Goal: Check status: Check status

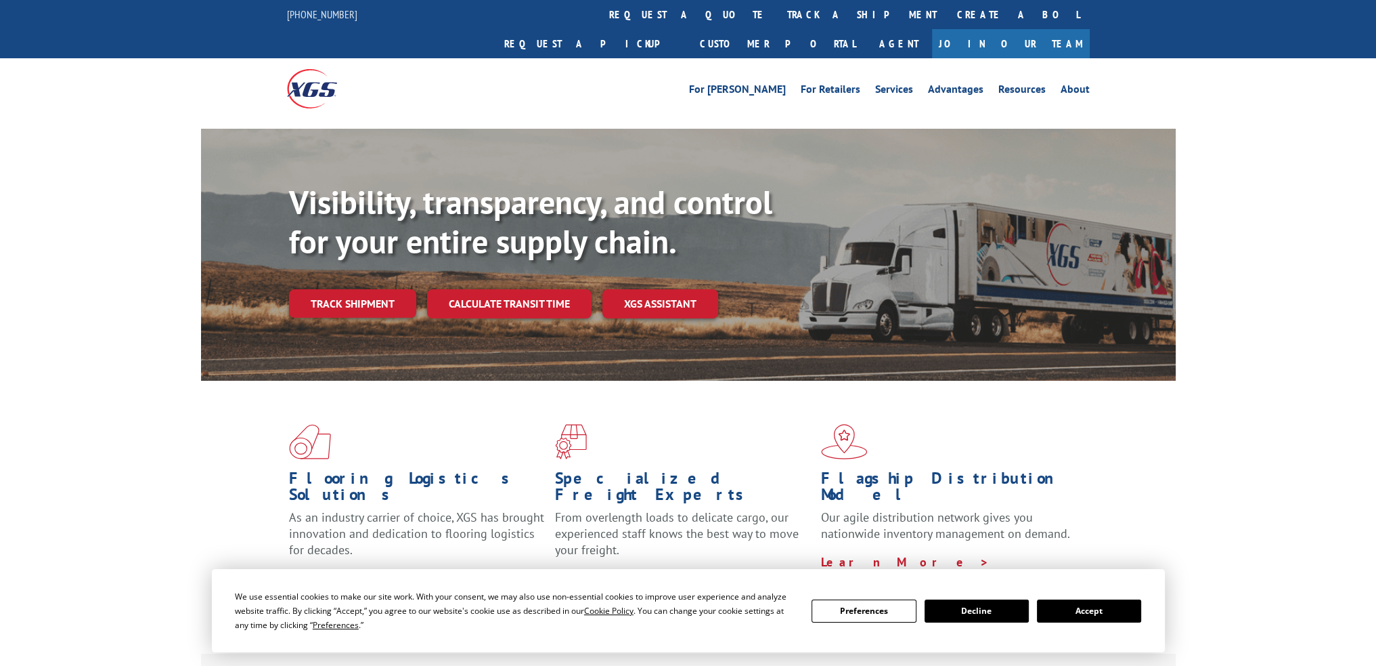
click at [162, 387] on div "Flooring Logistics Solutions As an industry carrier of choice, XGS has brought …" at bounding box center [688, 516] width 1376 height 272
click at [777, 12] on link "track a shipment" at bounding box center [862, 14] width 170 height 29
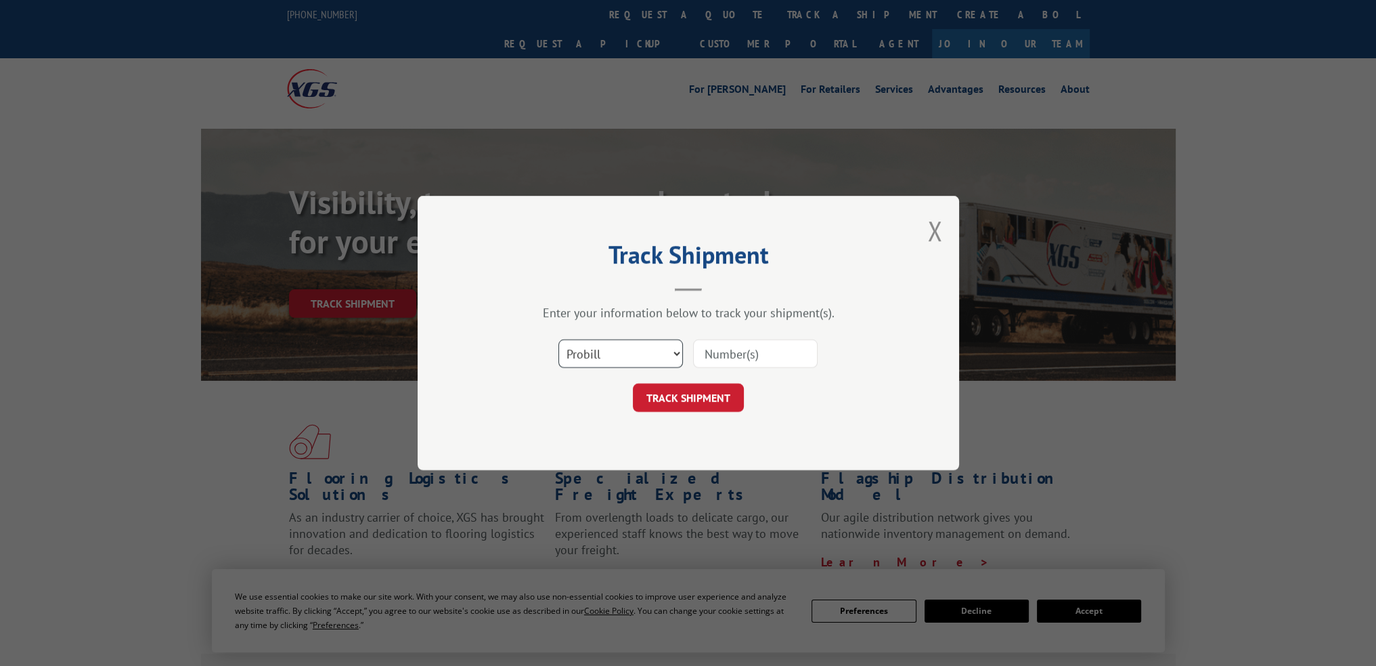
click at [632, 351] on select "Select category... Probill BOL PO" at bounding box center [621, 353] width 125 height 28
click at [741, 349] on input at bounding box center [755, 353] width 125 height 28
paste input "16137169"
type input "16137169"
click at [694, 396] on button "TRACK SHIPMENT" at bounding box center [688, 397] width 111 height 28
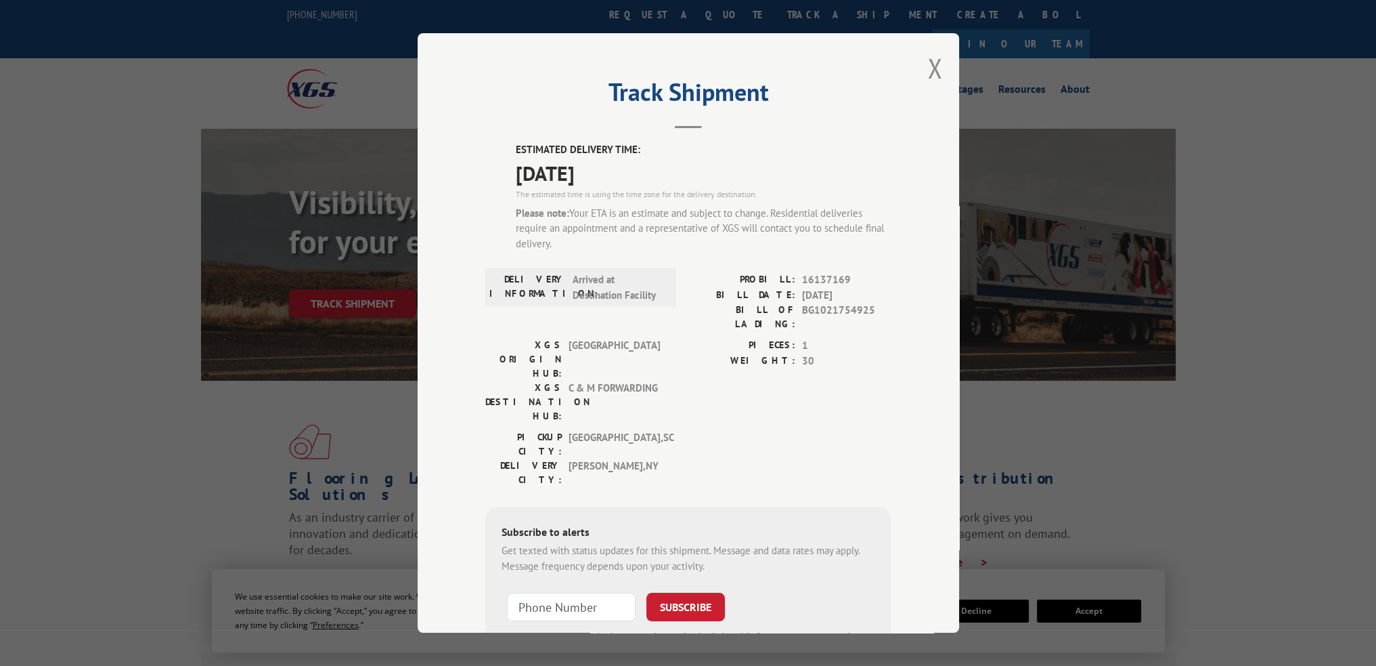
click at [1011, 392] on div "Track Shipment ESTIMATED DELIVERY TIME: 10/02/2025 The estimated time is using …" at bounding box center [688, 333] width 1376 height 666
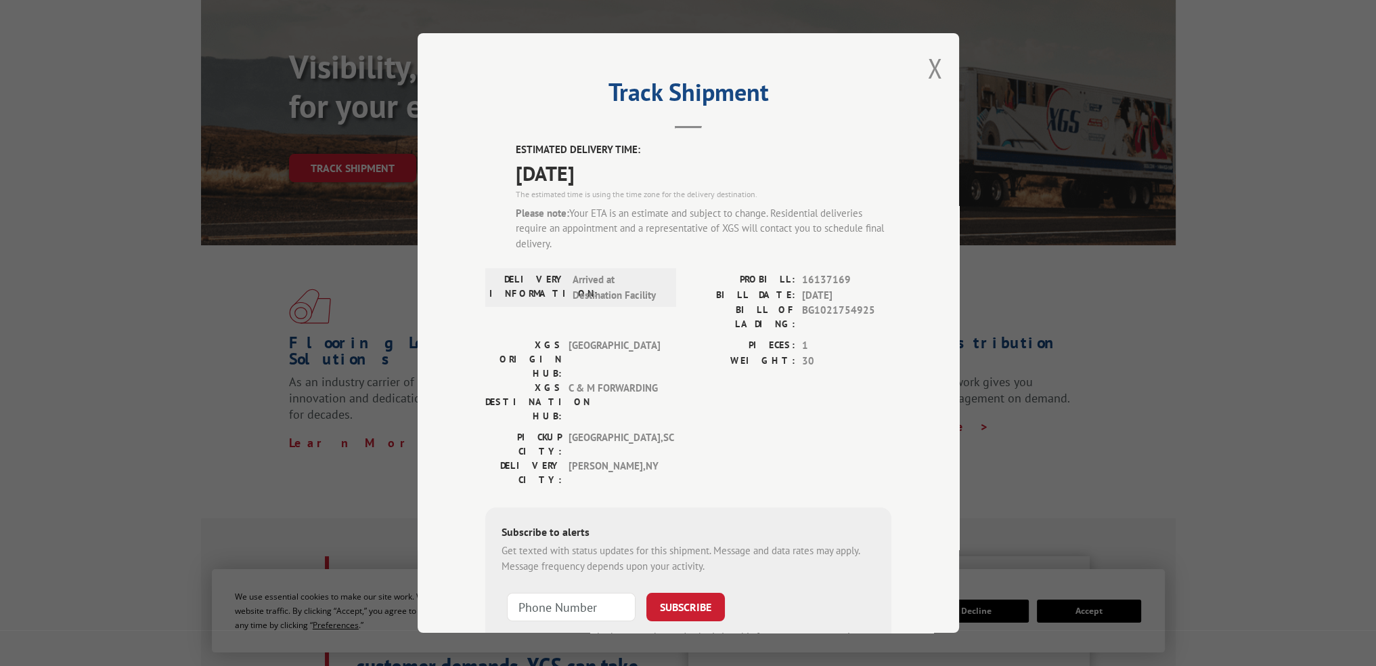
click at [460, 349] on div "Track Shipment ESTIMATED DELIVERY TIME: 10/02/2025 The estimated time is using …" at bounding box center [689, 332] width 542 height 599
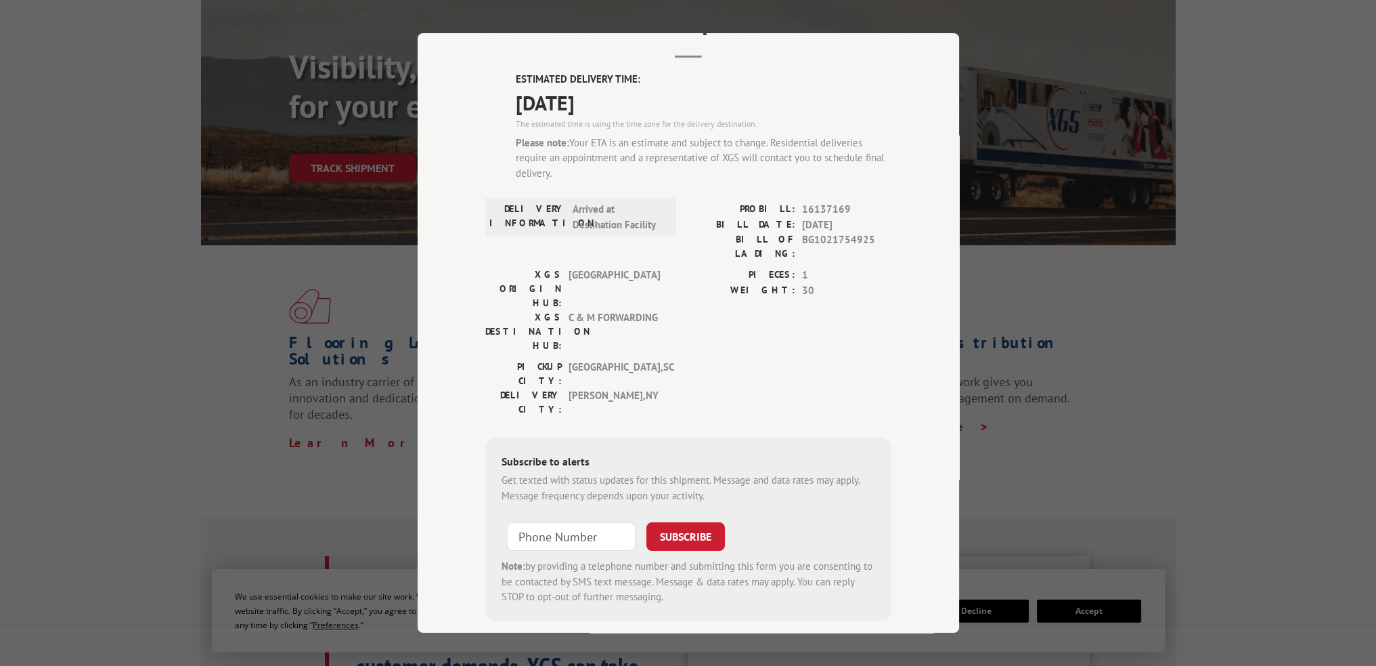
scroll to position [71, 0]
click at [1105, 308] on div "Track Shipment ESTIMATED DELIVERY TIME: 10/02/2025 The estimated time is using …" at bounding box center [688, 333] width 1376 height 666
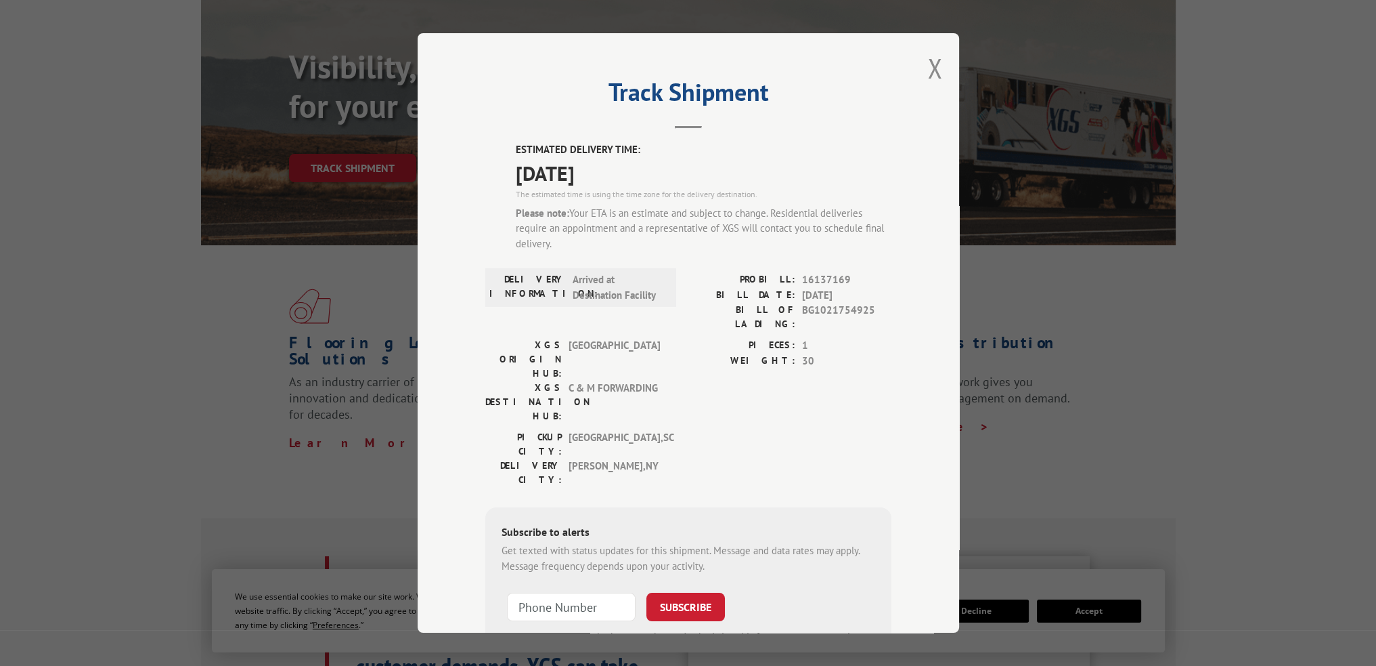
scroll to position [112, 0]
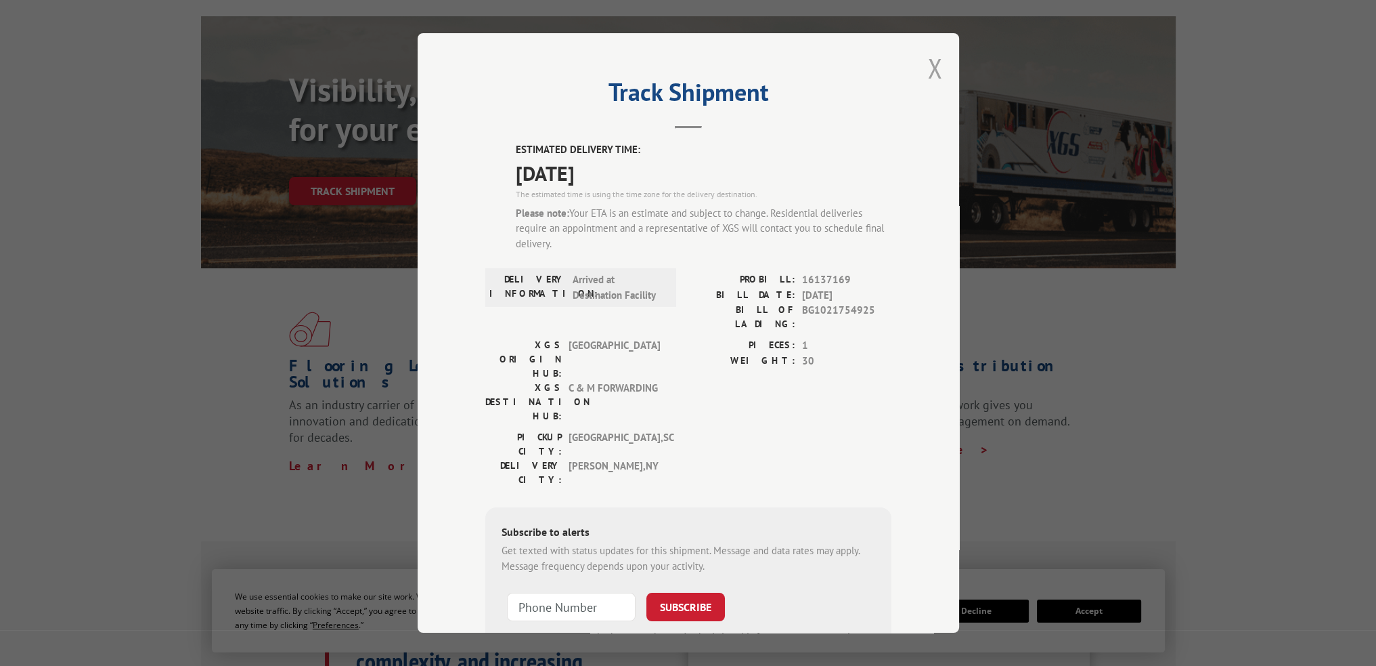
click at [932, 72] on button "Close modal" at bounding box center [935, 68] width 15 height 36
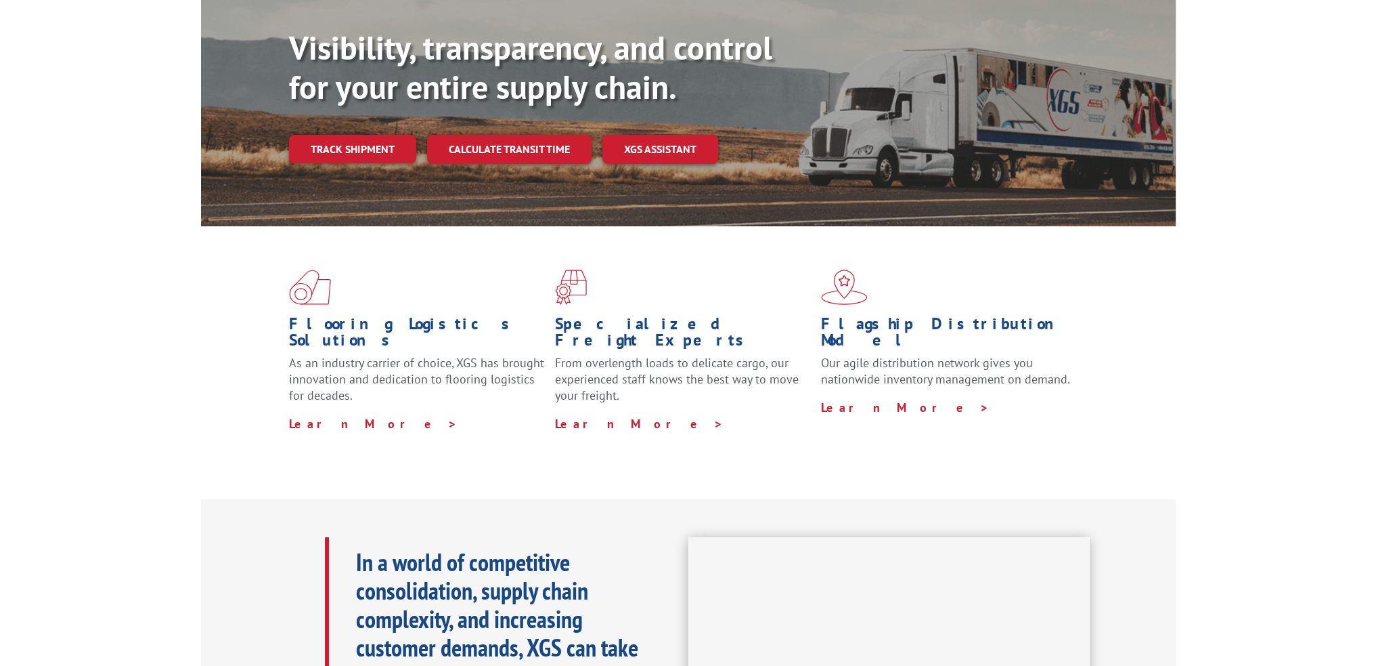
scroll to position [0, 0]
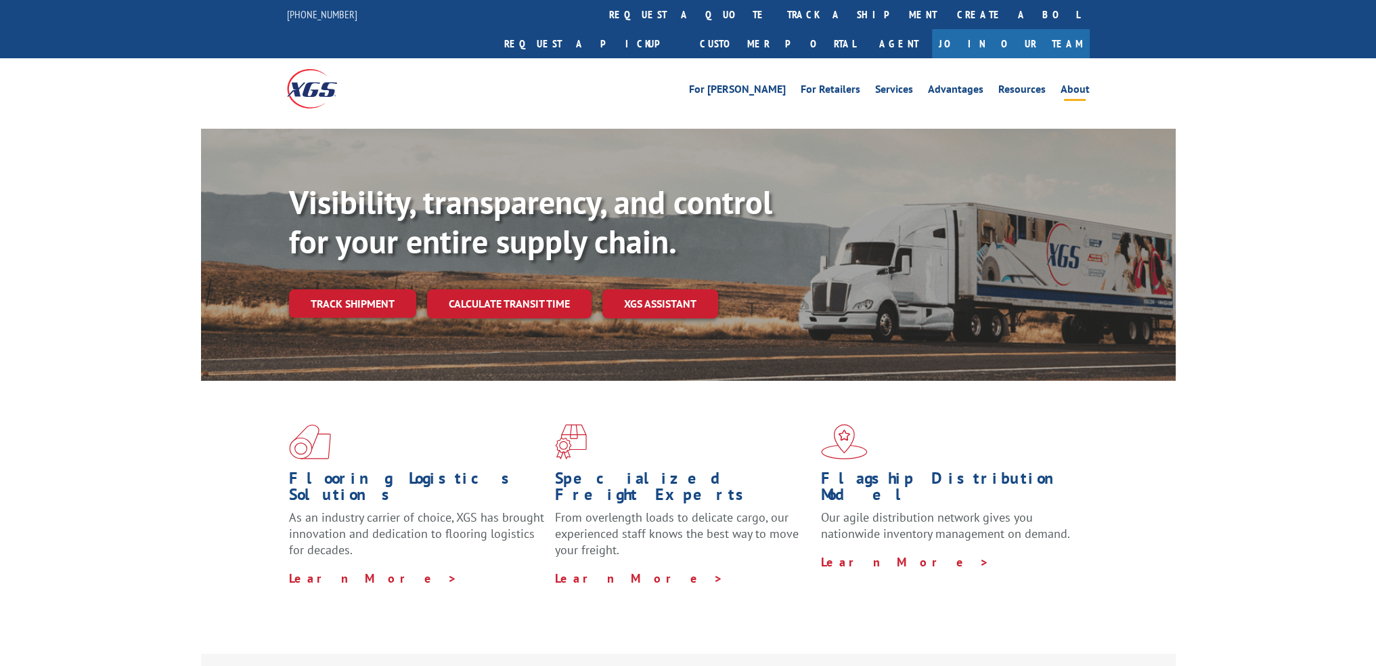
click at [1083, 84] on link "About" at bounding box center [1075, 91] width 29 height 15
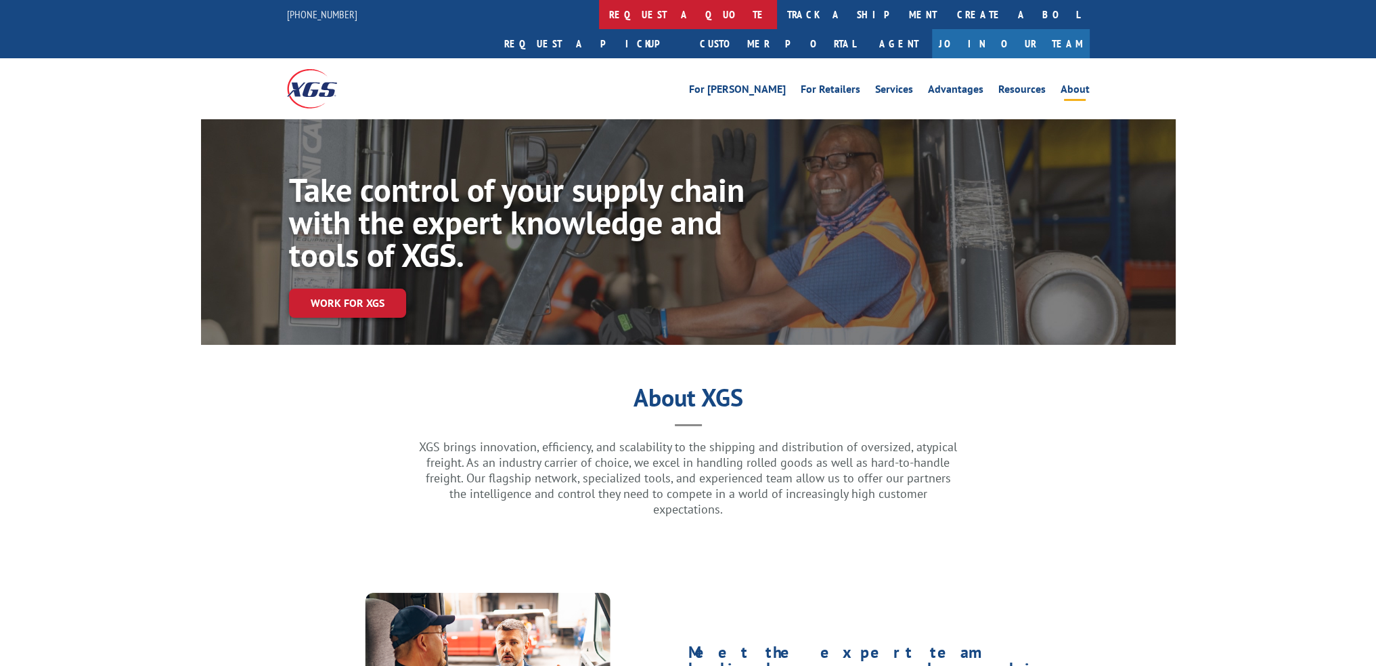
click at [599, 17] on link "request a quote" at bounding box center [688, 14] width 178 height 29
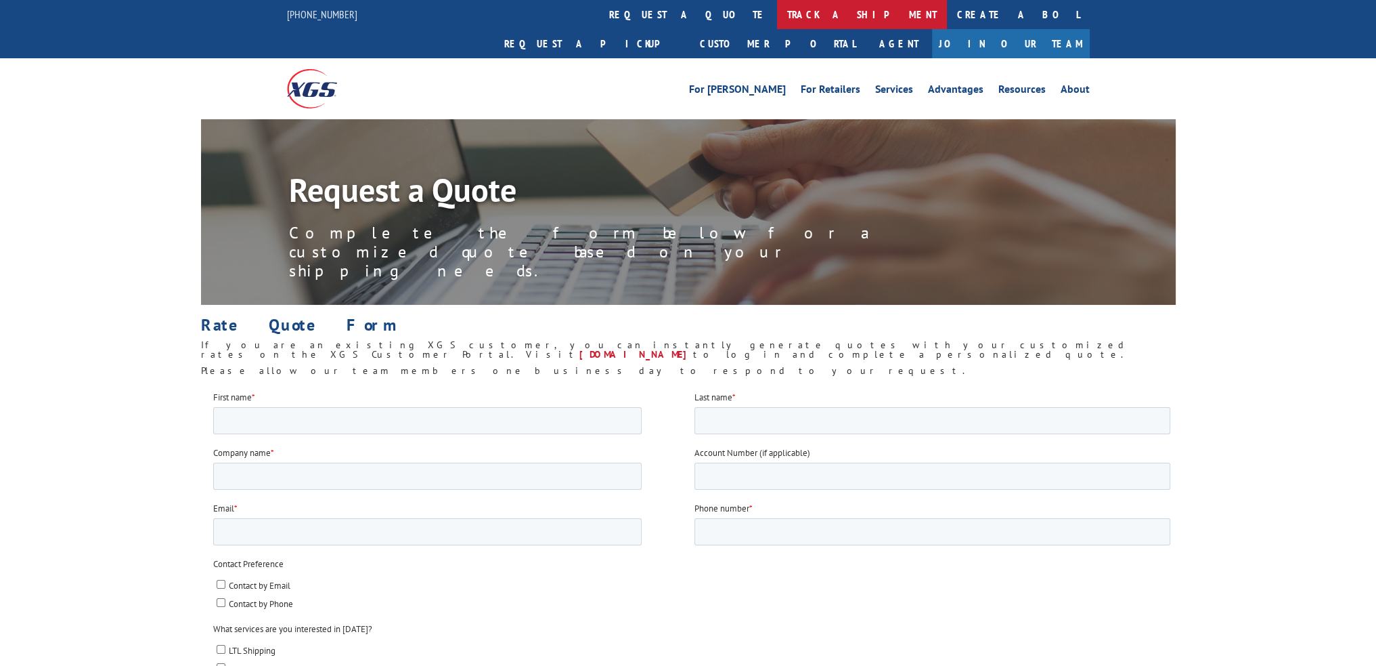
click at [777, 12] on link "track a shipment" at bounding box center [862, 14] width 170 height 29
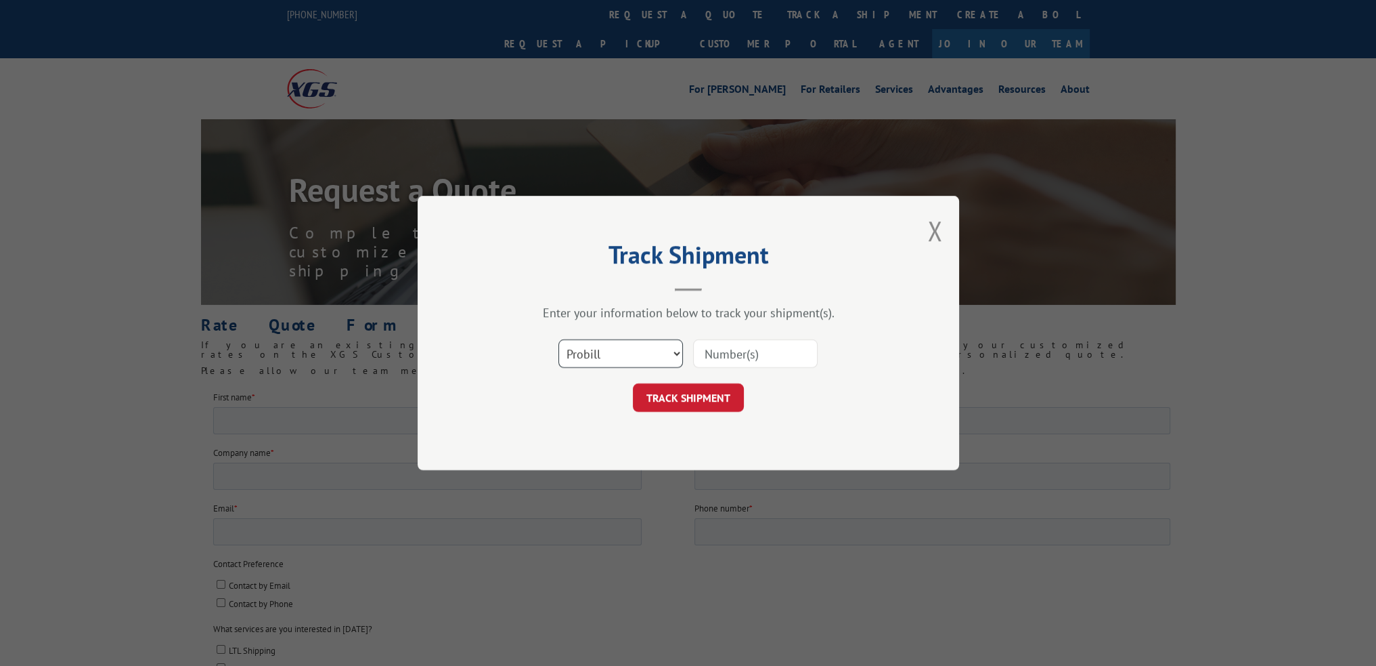
click at [661, 354] on select "Select category... Probill BOL PO" at bounding box center [621, 353] width 125 height 28
click at [559, 339] on select "Select category... Probill BOL PO" at bounding box center [621, 353] width 125 height 28
click at [743, 362] on input at bounding box center [755, 353] width 125 height 28
paste input "(800) 560-4667"
type input "(800) 560-4667"
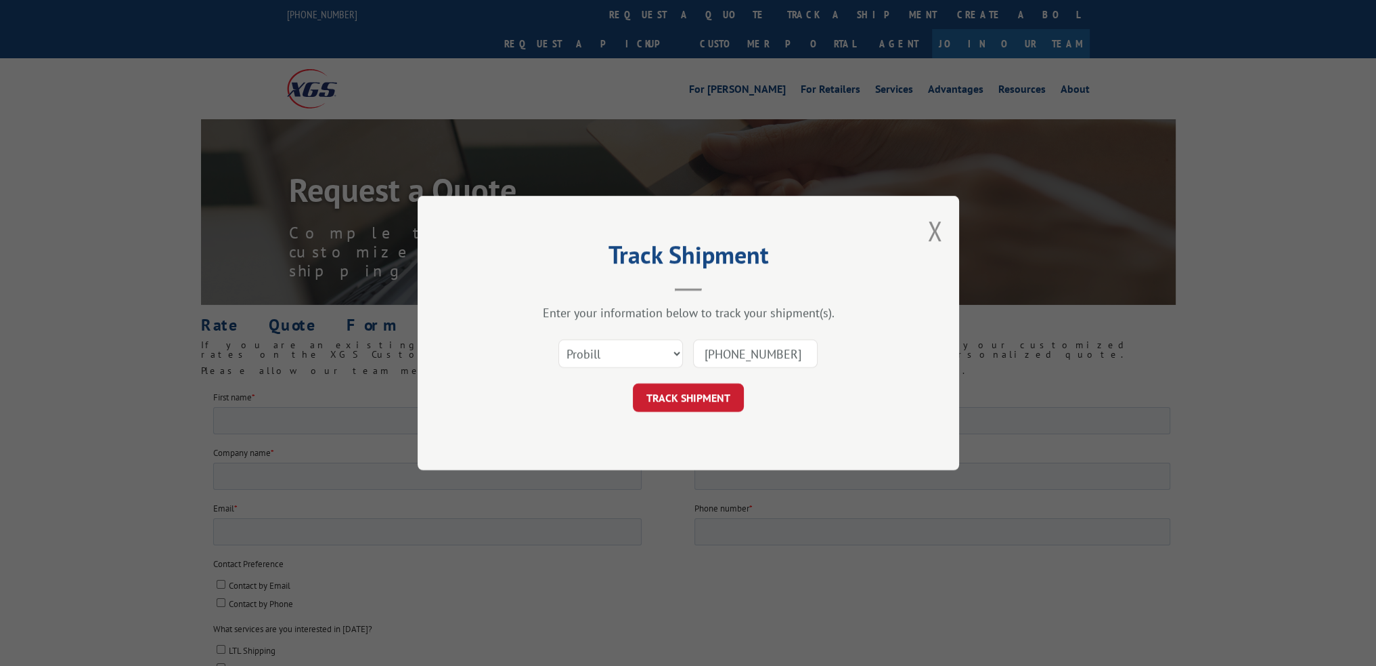
drag, startPoint x: 807, startPoint y: 357, endPoint x: 668, endPoint y: 353, distance: 138.8
click at [668, 353] on div "Select category... Probill BOL PO (800) 560-4667" at bounding box center [688, 353] width 406 height 45
click at [525, 393] on div "TRACK SHIPMENT" at bounding box center [688, 397] width 406 height 28
paste input "16137169"
type input "16137169"
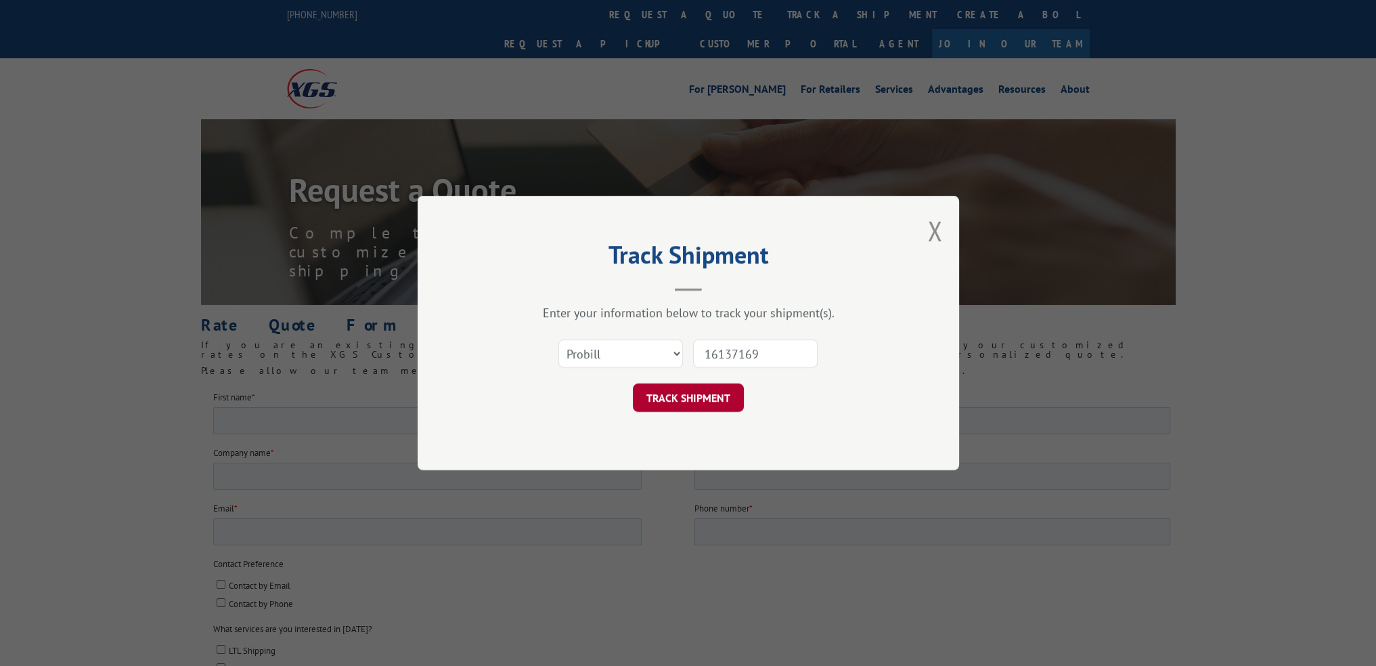
click at [684, 399] on button "TRACK SHIPMENT" at bounding box center [688, 397] width 111 height 28
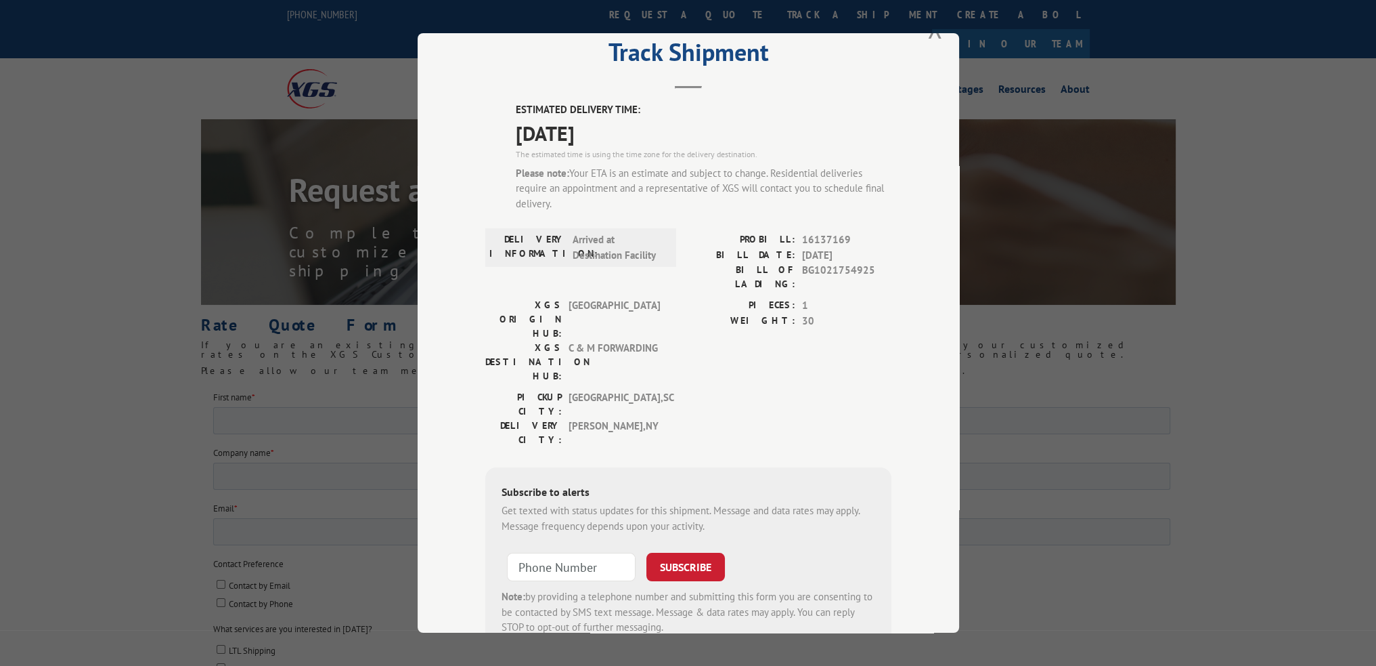
scroll to position [45, 0]
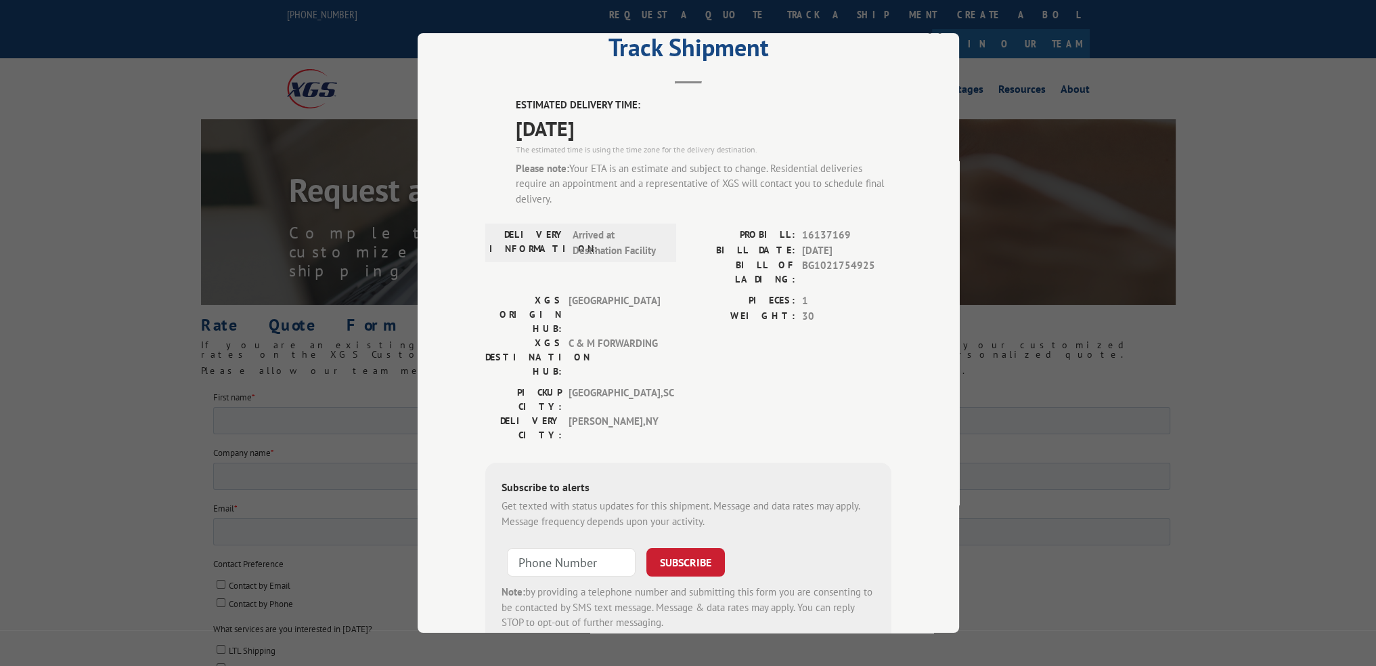
click at [485, 462] on div "Subscribe to alerts Get texted with status updates for this shipment. Message a…" at bounding box center [688, 554] width 406 height 184
click at [236, 51] on div "Track Shipment ESTIMATED DELIVERY TIME: 10/02/2025 The estimated time is using …" at bounding box center [688, 333] width 1376 height 666
click at [353, 376] on div "Track Shipment ESTIMATED DELIVERY TIME: 10/02/2025 The estimated time is using …" at bounding box center [688, 333] width 1376 height 666
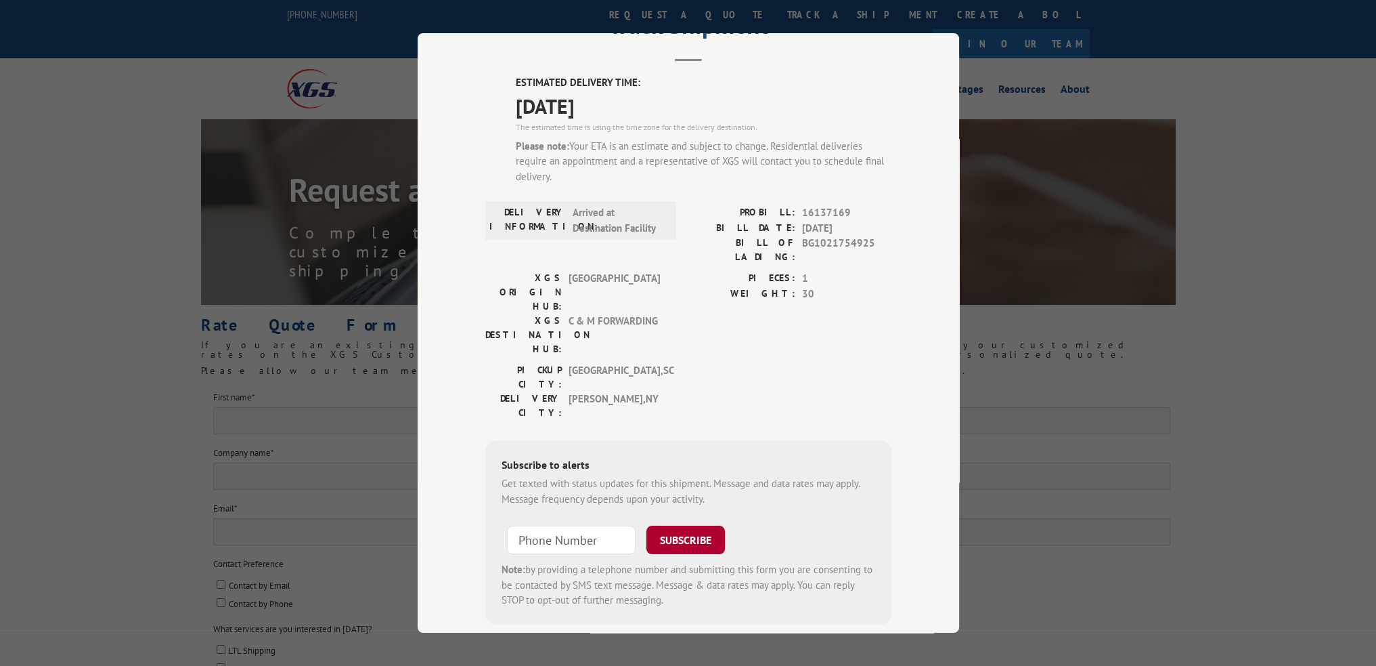
scroll to position [68, 0]
